Goal: Communication & Community: Answer question/provide support

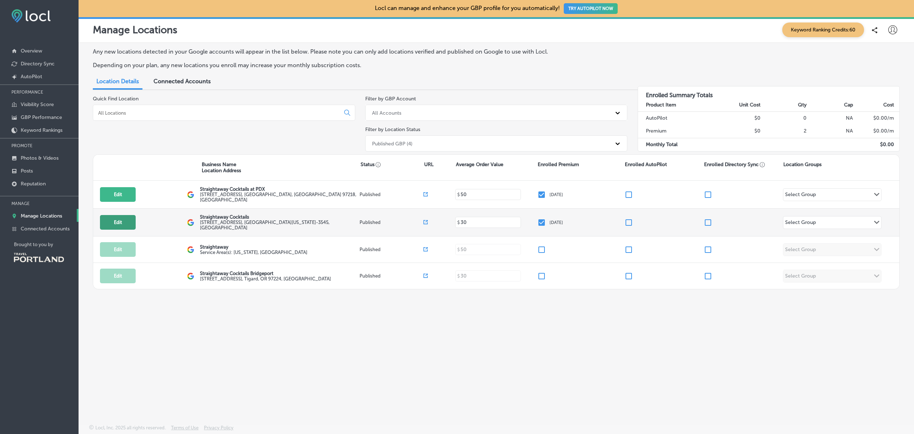
click at [112, 222] on button "Edit" at bounding box center [118, 222] width 36 height 15
select select "US"
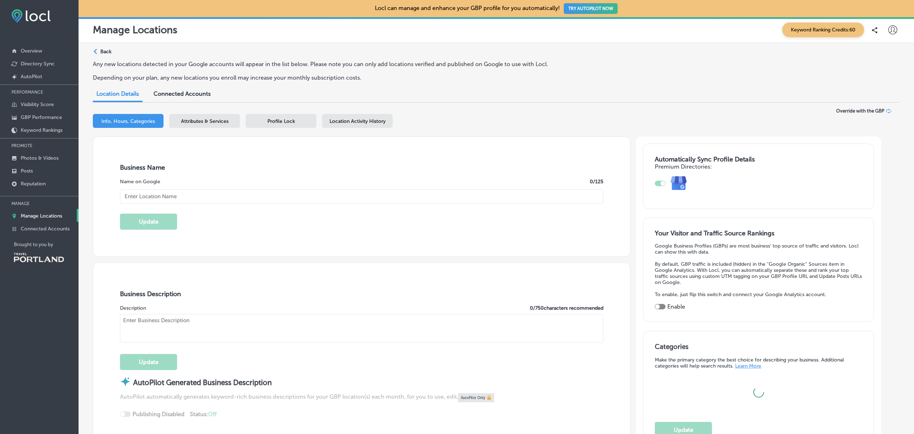
type textarea "Meticulously crafted cocktails, ready for any occasion. Our drinks pay respect …"
type input "[EMAIL_ADDRESS][DOMAIN_NAME]"
type input "[URL][DOMAIN_NAME]"
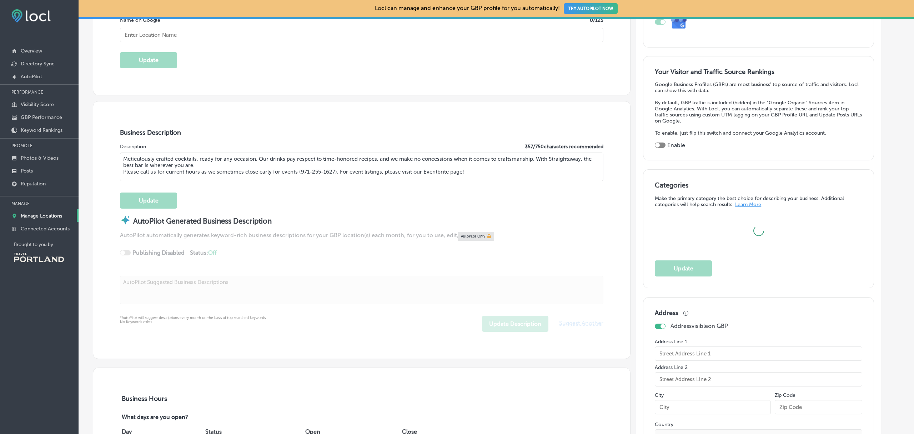
checkbox input "true"
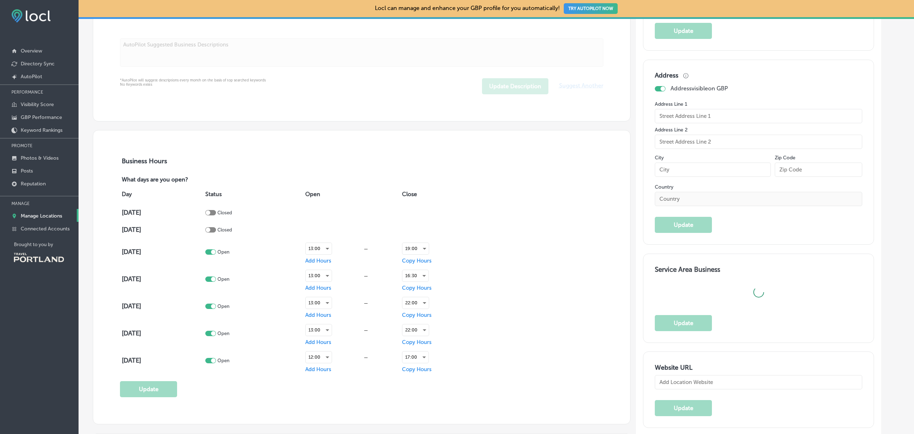
type input "[PHONE_NUMBER]"
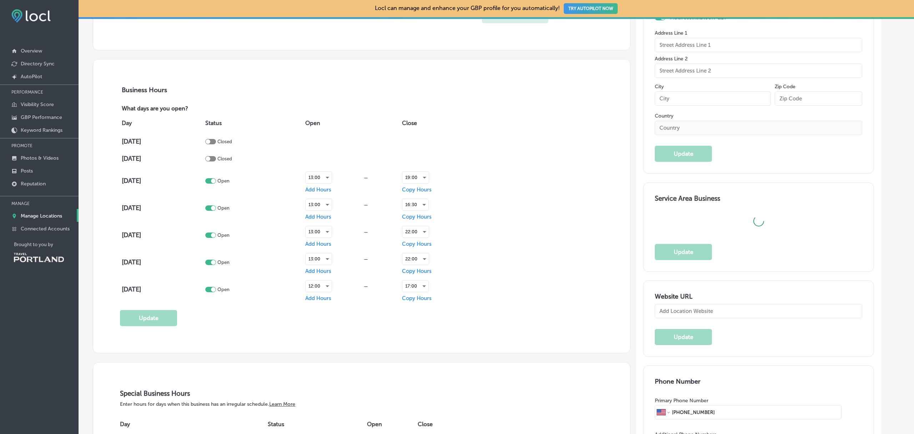
scroll to position [486, 0]
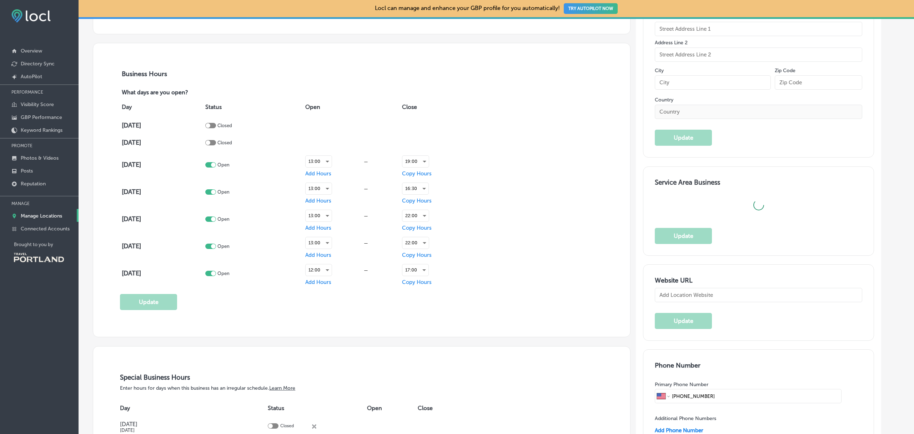
type input "[URL][DOMAIN_NAME]"
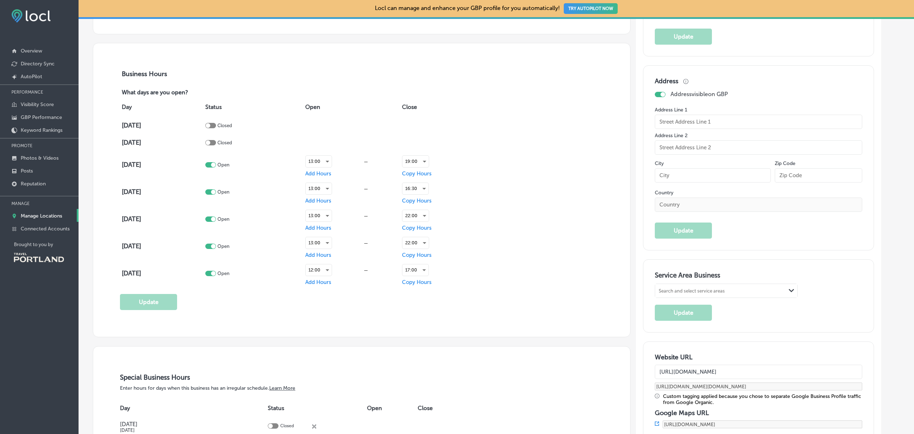
type input "Straightaway Cocktails"
type input "[STREET_ADDRESS]"
type input "[GEOGRAPHIC_DATA]"
type input "97214-3545"
type input "US"
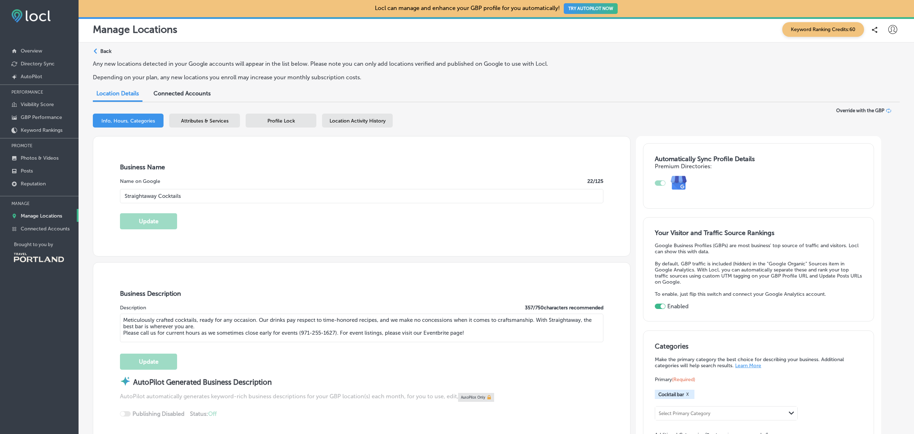
scroll to position [0, 0]
click at [29, 89] on p "PERFORMANCE" at bounding box center [39, 92] width 79 height 11
click at [26, 50] on p "Overview" at bounding box center [31, 51] width 21 height 6
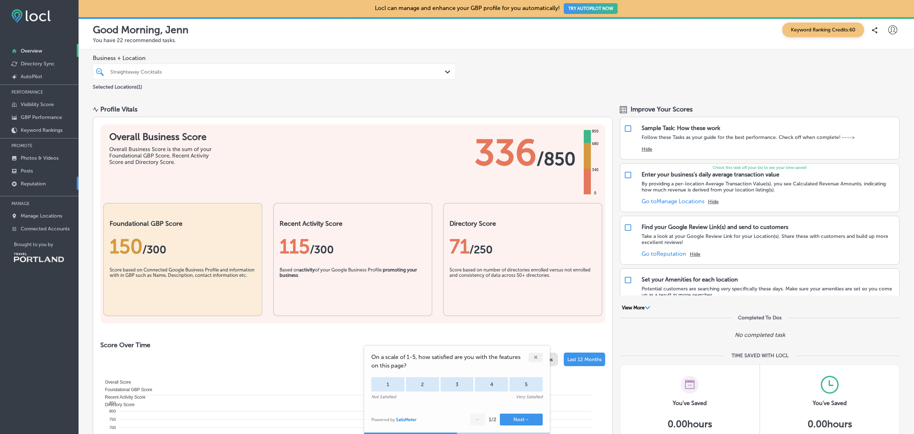
click at [35, 183] on p "Reputation" at bounding box center [33, 184] width 25 height 6
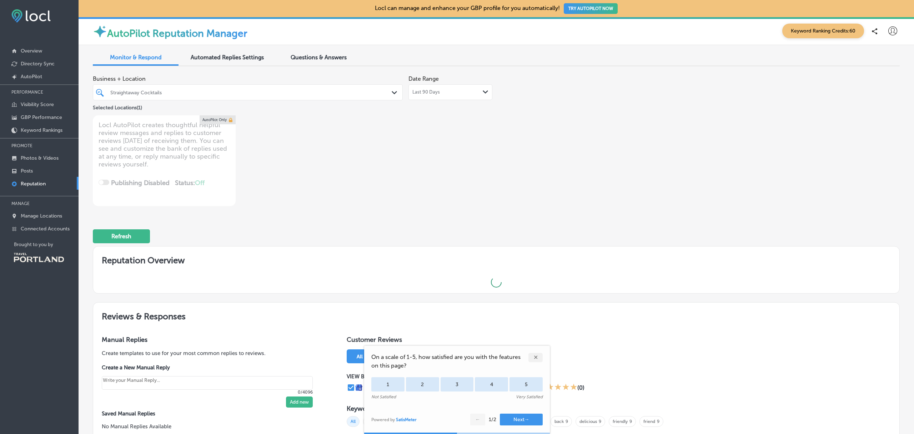
type textarea "x"
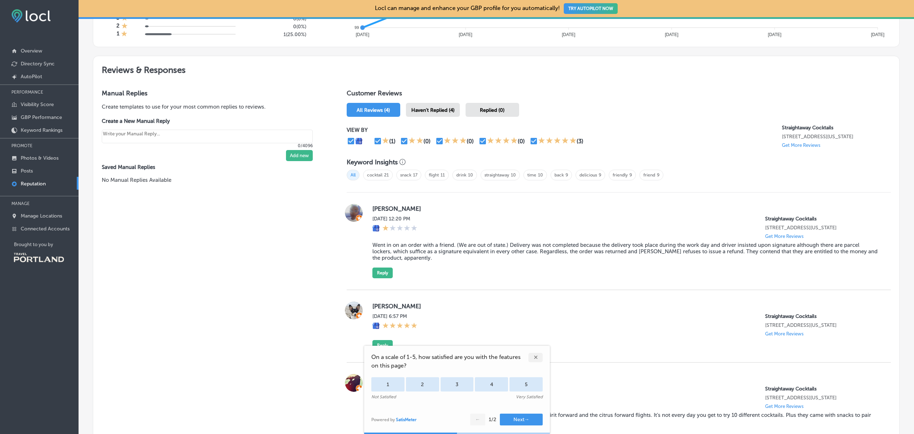
scroll to position [371, 0]
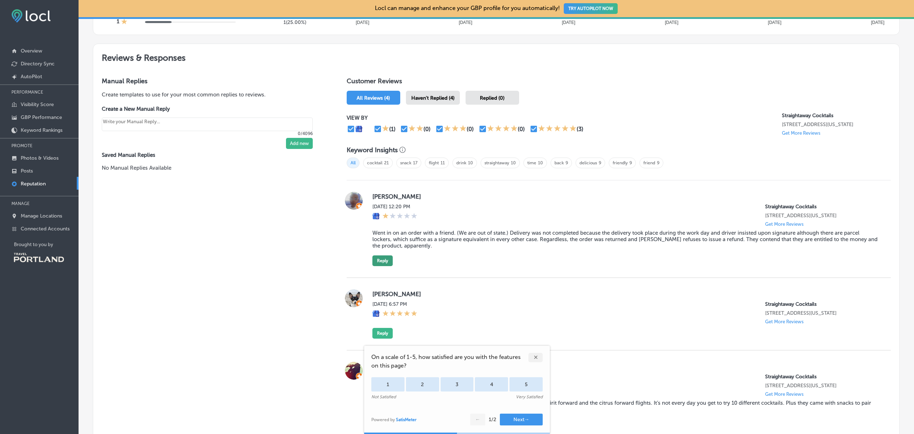
click at [387, 266] on button "Reply" at bounding box center [382, 260] width 20 height 11
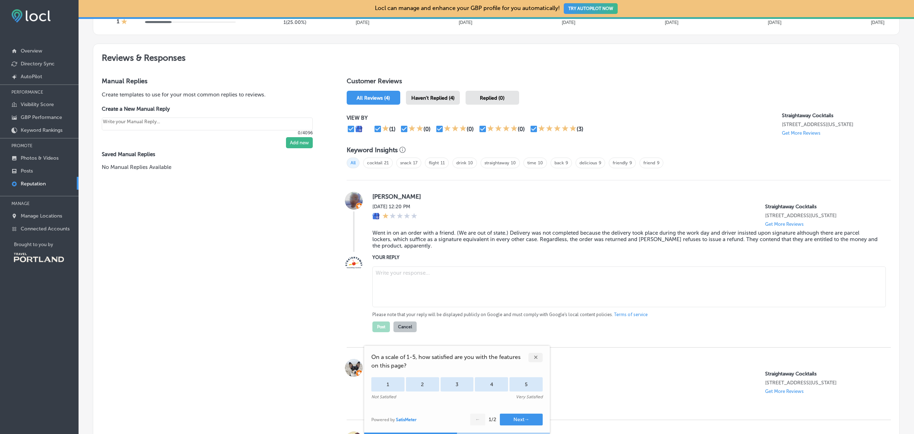
click at [394, 290] on textarea at bounding box center [628, 286] width 513 height 41
click at [534, 357] on div "✕" at bounding box center [535, 357] width 14 height 9
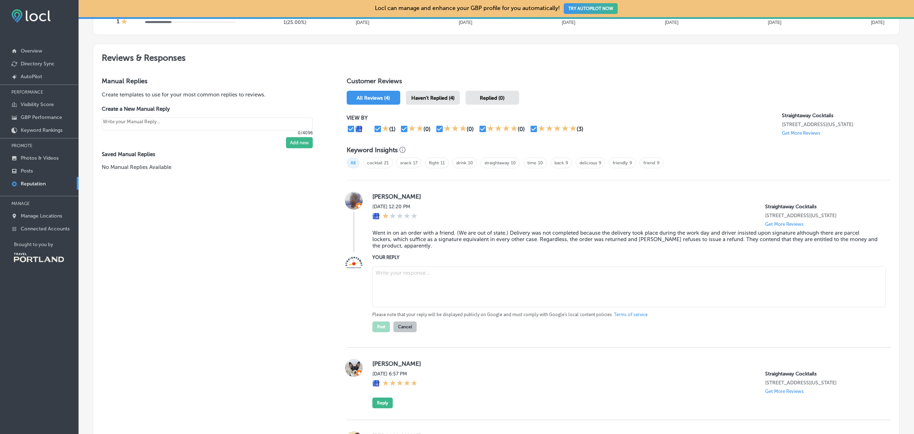
click at [427, 284] on textarea at bounding box center [628, 286] width 513 height 41
click at [400, 278] on textarea "Hi there! I'm so sorry about your experience with your order!" at bounding box center [628, 286] width 513 height 41
click at [525, 292] on textarea "Hi there! I'm so sorry about your experience with your order!" at bounding box center [628, 286] width 513 height 41
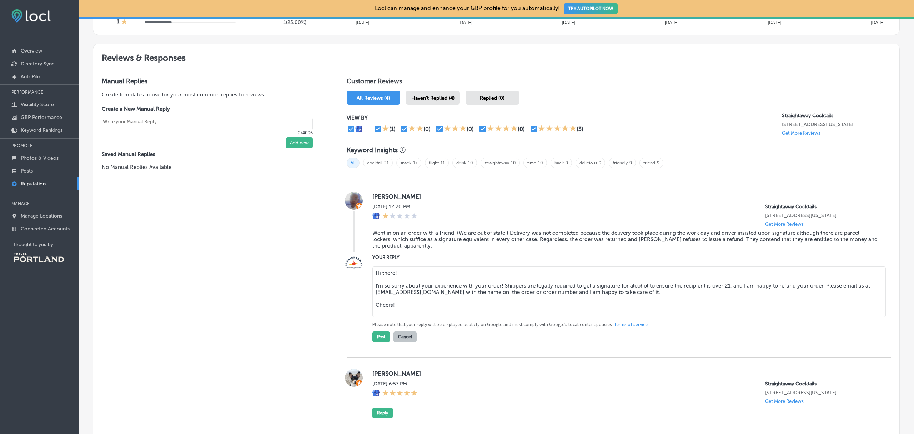
click at [432, 292] on textarea "Hi there! I'm so sorry about your experience with your order! Shippers are lega…" at bounding box center [628, 291] width 513 height 51
click at [730, 292] on textarea "Hi there! I'm so sorry about your experience with your order! Shippers are lega…" at bounding box center [628, 291] width 513 height 51
drag, startPoint x: 495, startPoint y: 297, endPoint x: 404, endPoint y: 298, distance: 91.4
click at [404, 298] on textarea "Hi there! I'm so sorry about your experience with your order! Shippers are lega…" at bounding box center [628, 291] width 513 height 51
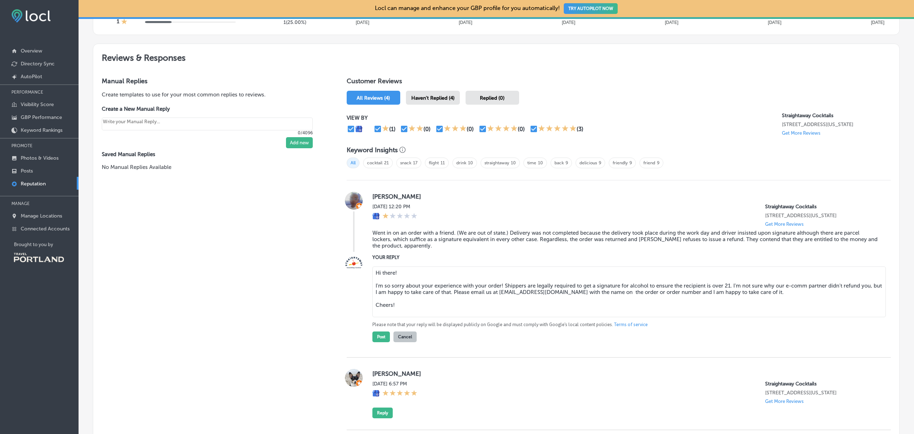
click at [631, 308] on textarea "Hi there! I'm so sorry about your experience with your order! Shippers are lega…" at bounding box center [628, 291] width 513 height 51
click at [628, 300] on textarea "Hi there! I'm so sorry about your experience with your order! Shippers are lega…" at bounding box center [628, 291] width 513 height 51
click at [775, 298] on textarea "Hi there! I'm so sorry about your experience with your order! Shippers are lega…" at bounding box center [628, 291] width 513 height 51
drag, startPoint x: 775, startPoint y: 298, endPoint x: 711, endPoint y: 297, distance: 63.9
click at [711, 298] on textarea "Hi there! I'm so sorry about your experience with your order! Shippers are lega…" at bounding box center [628, 291] width 513 height 51
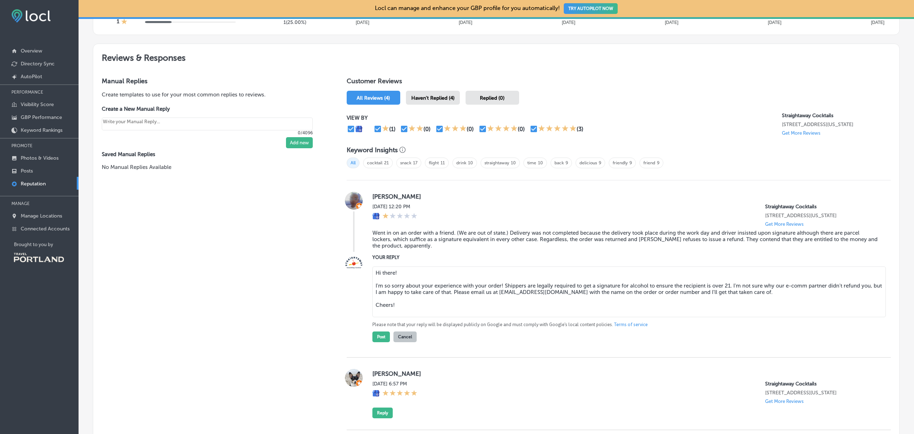
click at [403, 312] on textarea "Hi there! I'm so sorry about your experience with your order! Shippers are lega…" at bounding box center [628, 291] width 513 height 51
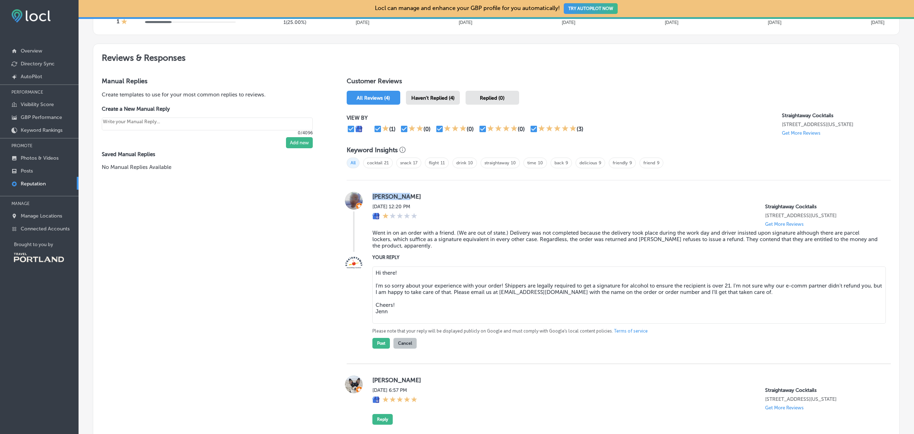
drag, startPoint x: 401, startPoint y: 197, endPoint x: 372, endPoint y: 196, distance: 29.0
click at [372, 196] on label "[PERSON_NAME]" at bounding box center [625, 196] width 507 height 7
copy label "[PERSON_NAME]"
click at [415, 306] on textarea "Hi there! I'm so sorry about your experience with your order! Shippers are lega…" at bounding box center [628, 294] width 513 height 57
drag, startPoint x: 501, startPoint y: 292, endPoint x: 462, endPoint y: 292, distance: 39.3
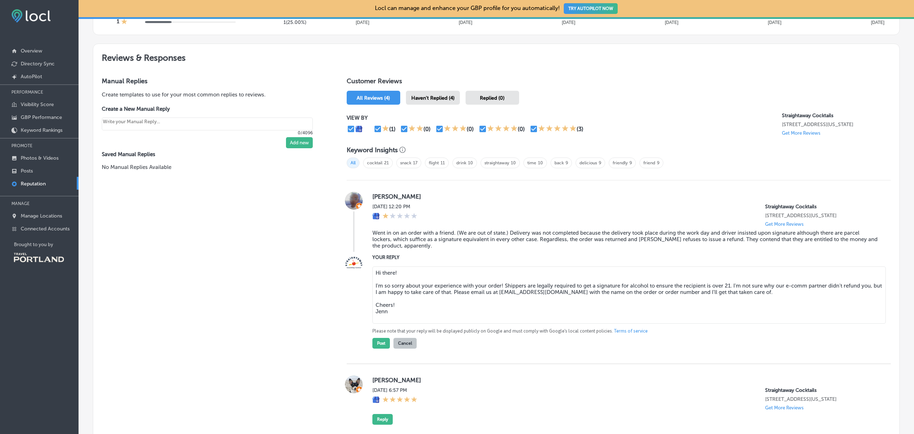
click at [462, 292] on textarea "Hi there! I'm so sorry about your experience with your order! Shippers are lega…" at bounding box center [628, 294] width 513 height 57
click at [486, 292] on textarea "Hi there! I'm so sorry about your experience. Shippers are legally required to …" at bounding box center [628, 294] width 513 height 57
click at [637, 293] on textarea "Hi there! I'm so sorry about your experience. Shipping companies are legally re…" at bounding box center [628, 294] width 513 height 57
click at [743, 291] on textarea "Hi there! I'm so sorry about your experience. Shipping companies are legally re…" at bounding box center [628, 294] width 513 height 57
click at [473, 302] on textarea "Hi there! I'm so sorry about your experience. Shipping companies are legally re…" at bounding box center [628, 294] width 513 height 57
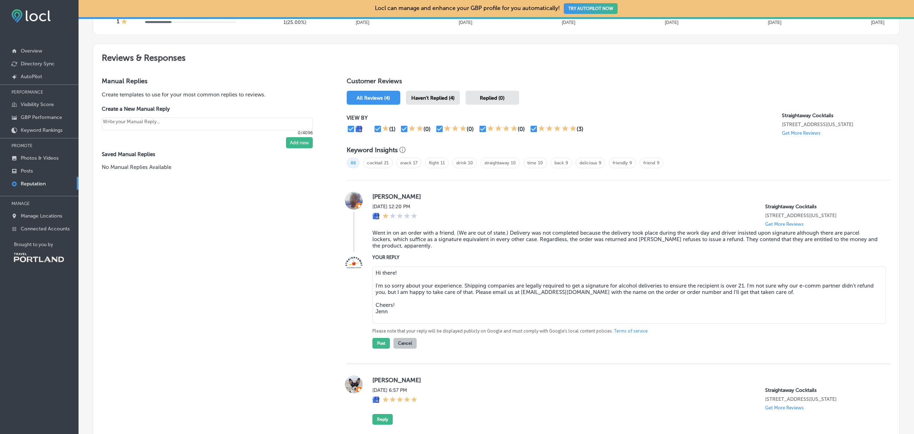
click at [385, 300] on textarea "Hi there! I'm so sorry about your experience. Shipping companies are legally re…" at bounding box center [628, 294] width 513 height 57
click at [408, 319] on textarea "Hi there! I'm so sorry about your experience. Shipping companies are legally re…" at bounding box center [628, 294] width 513 height 57
type textarea "Hi there! I'm so sorry about your experience. Shipping companies are legally re…"
click at [382, 348] on button "Post" at bounding box center [380, 343] width 17 height 11
type textarea "x"
